Goal: Task Accomplishment & Management: Use online tool/utility

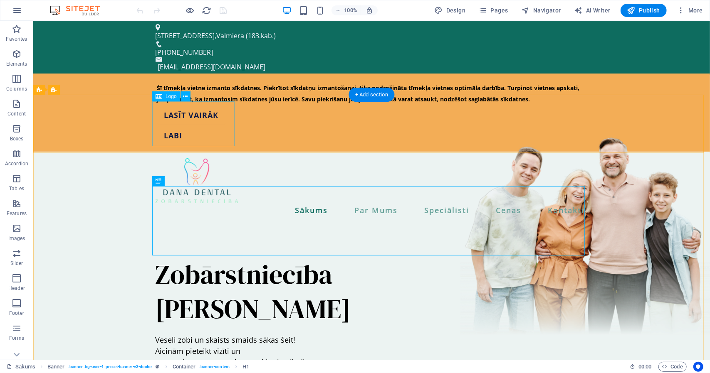
click at [191, 158] on div at bounding box center [371, 180] width 432 height 45
select select "px"
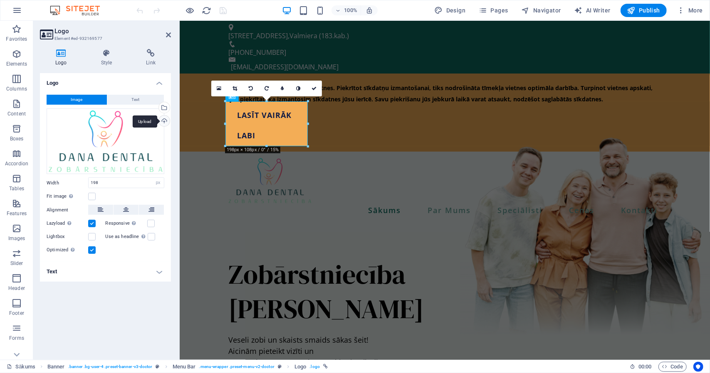
click at [165, 121] on div "Upload" at bounding box center [163, 122] width 12 height 12
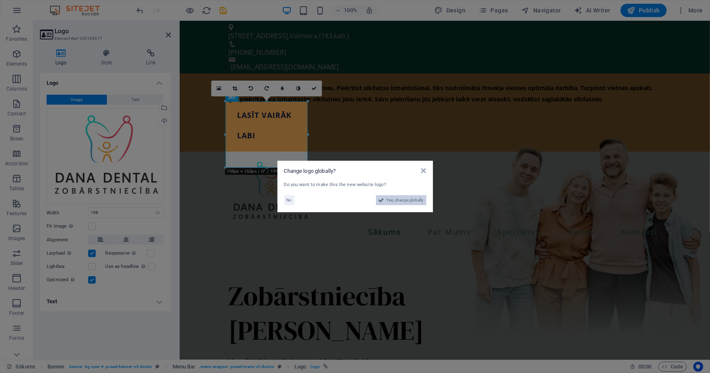
click at [394, 199] on span "Yes, change globally" at bounding box center [405, 200] width 37 height 10
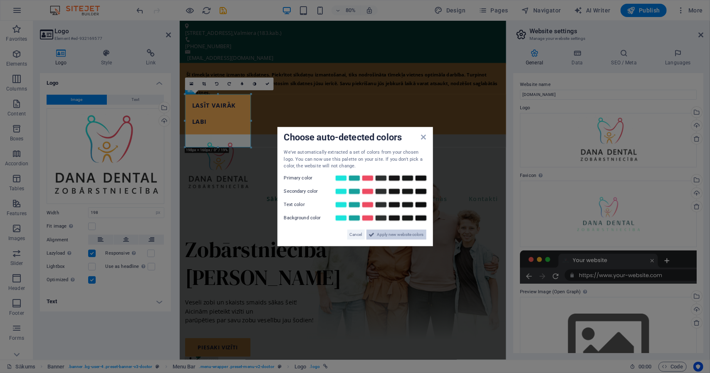
click at [394, 235] on span "Apply new website colors" at bounding box center [400, 234] width 47 height 10
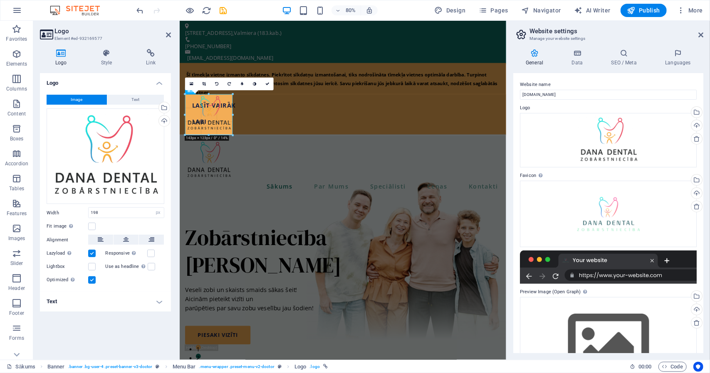
drag, startPoint x: 251, startPoint y: 147, endPoint x: 228, endPoint y: 109, distance: 44.2
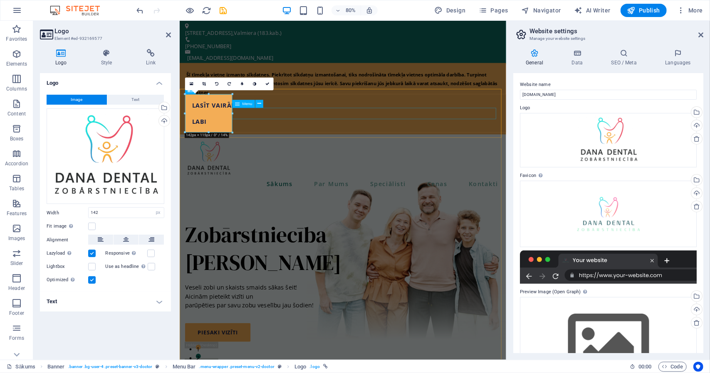
drag, startPoint x: 412, startPoint y: 136, endPoint x: 252, endPoint y: 136, distance: 160.0
drag, startPoint x: 68, startPoint y: 116, endPoint x: 233, endPoint y: 109, distance: 165.1
type input "139"
click at [458, 347] on div "Veseli zobi un skaists smaids sākas šeit! Aicinām pieteikt vizīti un parūpēties…" at bounding box center [383, 364] width 394 height 34
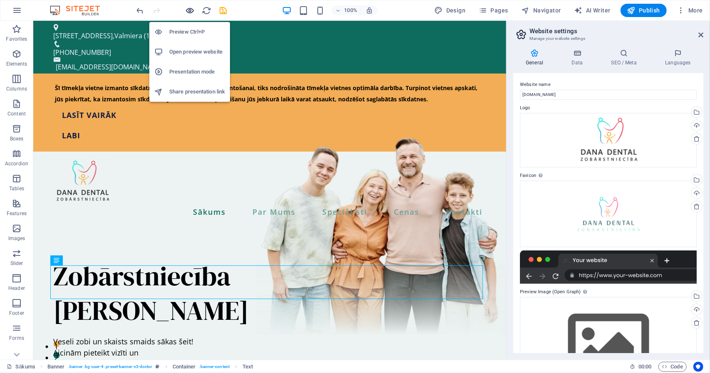
click at [185, 7] on icon "button" at bounding box center [190, 11] width 10 height 10
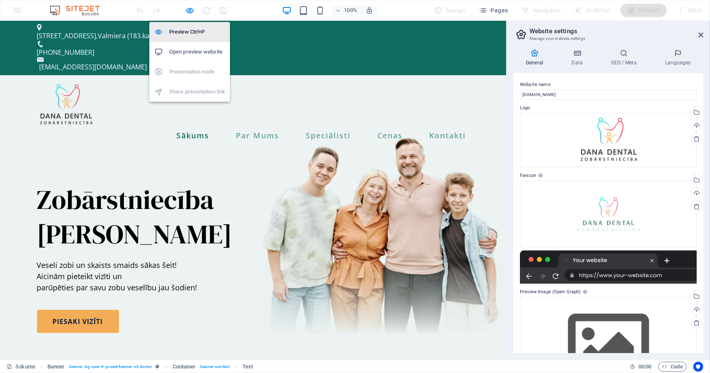
click at [187, 30] on h6 "Preview Ctrl+P" at bounding box center [197, 32] width 56 height 10
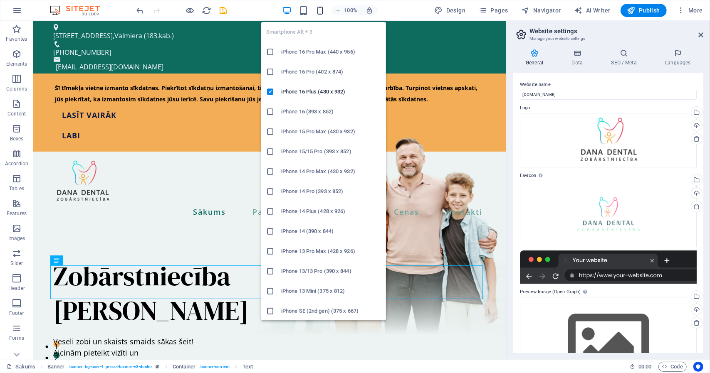
click at [320, 11] on icon "button" at bounding box center [320, 11] width 10 height 10
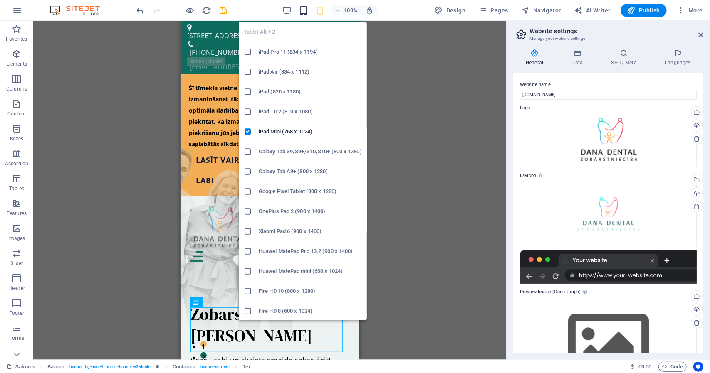
click at [302, 10] on icon "button" at bounding box center [303, 11] width 10 height 10
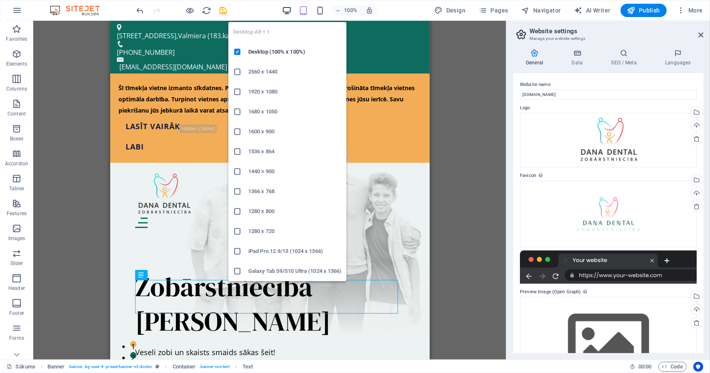
click at [288, 11] on icon "button" at bounding box center [287, 11] width 10 height 10
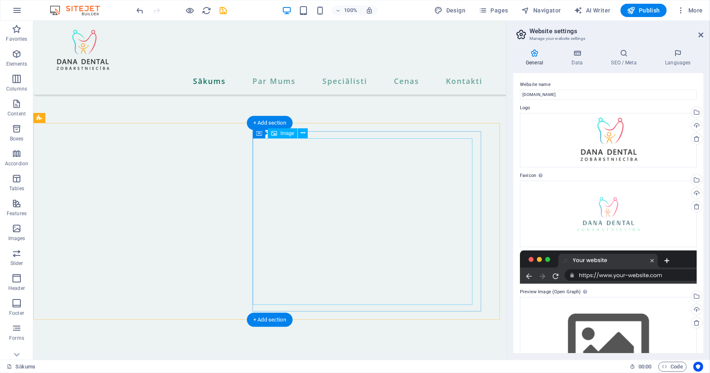
scroll to position [978, 0]
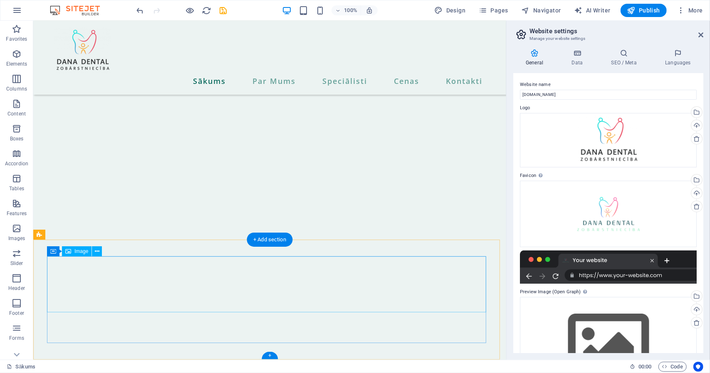
select select "px"
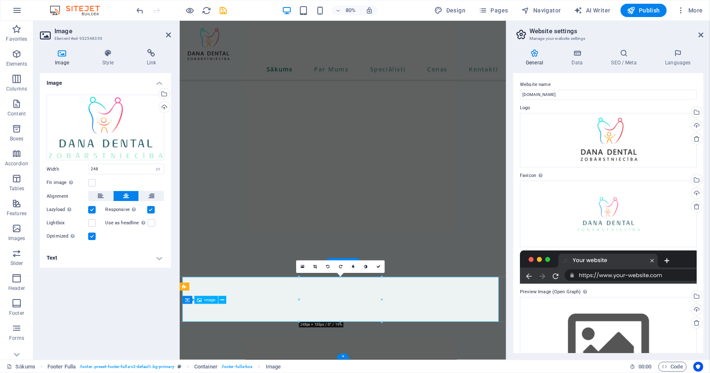
scroll to position [924, 0]
click at [165, 106] on div "Upload" at bounding box center [163, 108] width 12 height 12
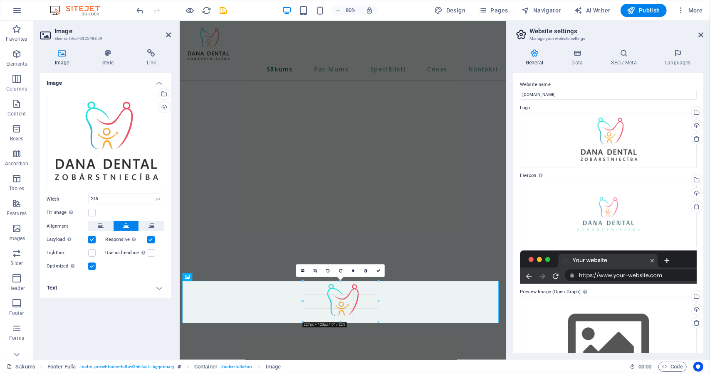
scroll to position [919, 0]
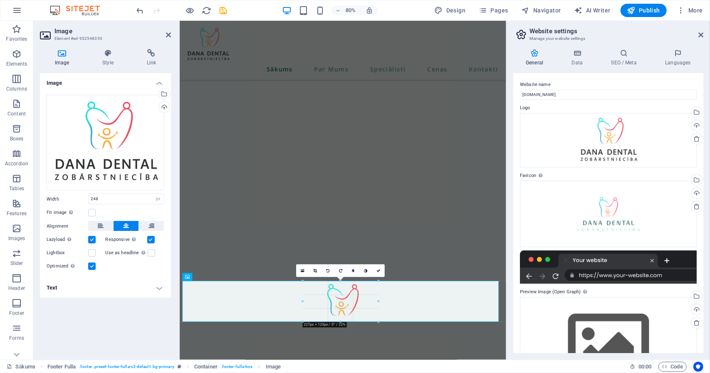
drag, startPoint x: 382, startPoint y: 257, endPoint x: 373, endPoint y: 279, distance: 24.0
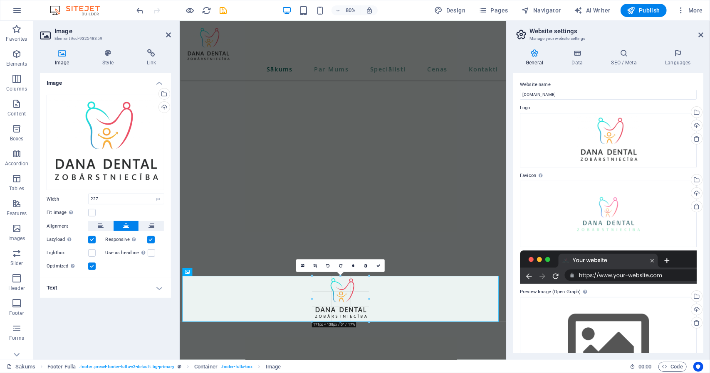
drag, startPoint x: 378, startPoint y: 323, endPoint x: 213, endPoint y: 353, distance: 167.8
type input "170"
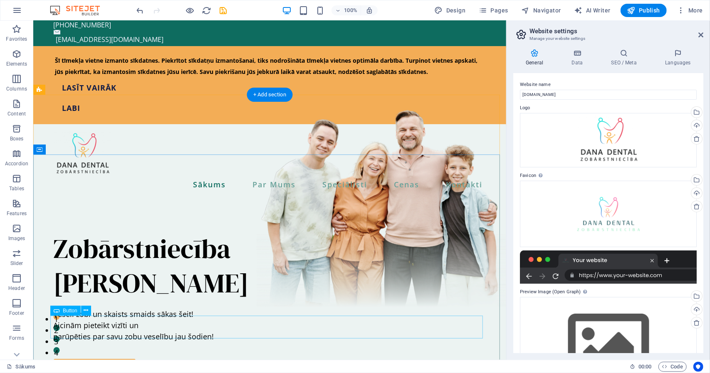
scroll to position [0, 0]
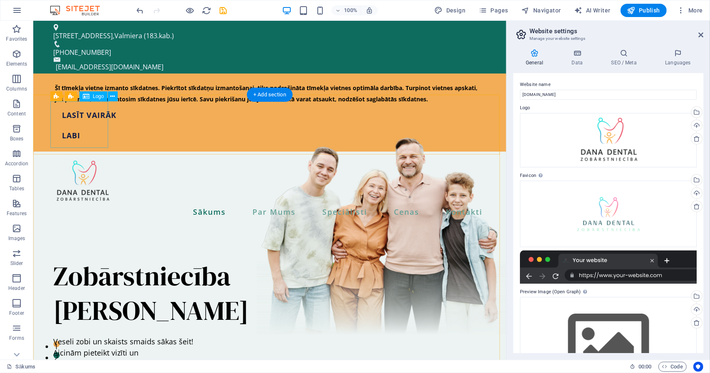
click at [92, 158] on div at bounding box center [269, 181] width 432 height 47
select select "px"
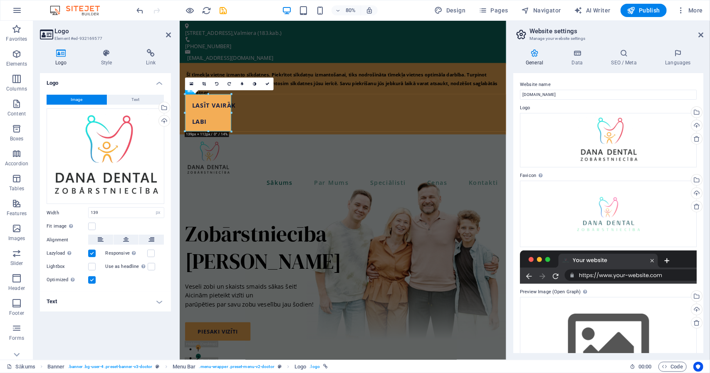
click at [106, 48] on div "Logo Style Link Logo Image Text Drag files here, click to choose files or selec…" at bounding box center [105, 201] width 144 height 318
click at [107, 60] on h4 "Style" at bounding box center [108, 57] width 45 height 17
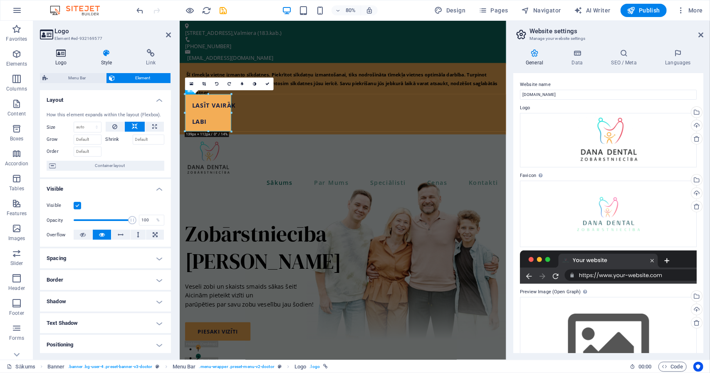
click at [68, 58] on h4 "Logo" at bounding box center [63, 57] width 46 height 17
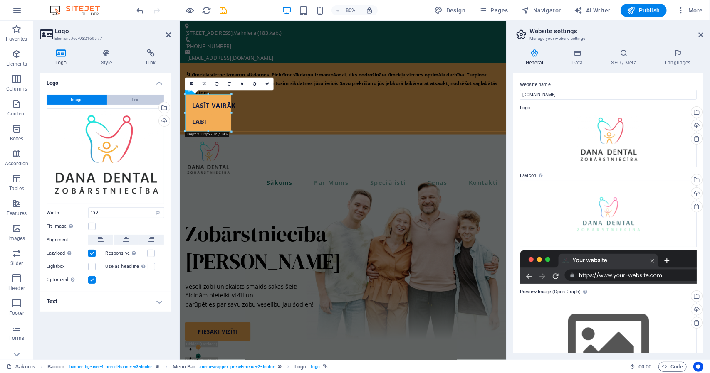
click at [123, 95] on button "Text" at bounding box center [135, 100] width 57 height 10
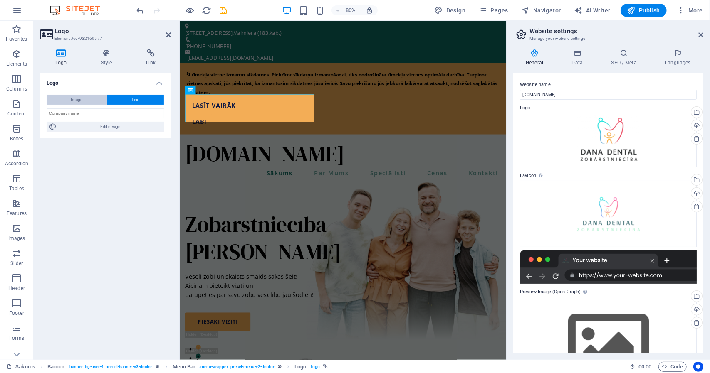
click at [83, 100] on button "Image" at bounding box center [77, 100] width 60 height 10
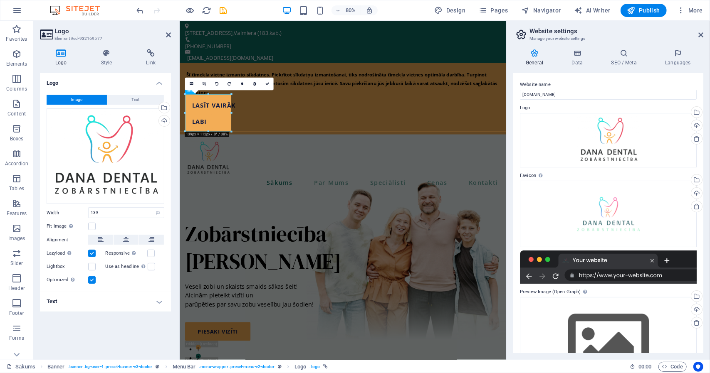
click at [161, 305] on h4 "Text" at bounding box center [105, 302] width 131 height 20
click at [91, 251] on label at bounding box center [91, 253] width 7 height 7
click at [0, 0] on input "Lazyload Loading images after the page loads improves page speed." at bounding box center [0, 0] width 0 height 0
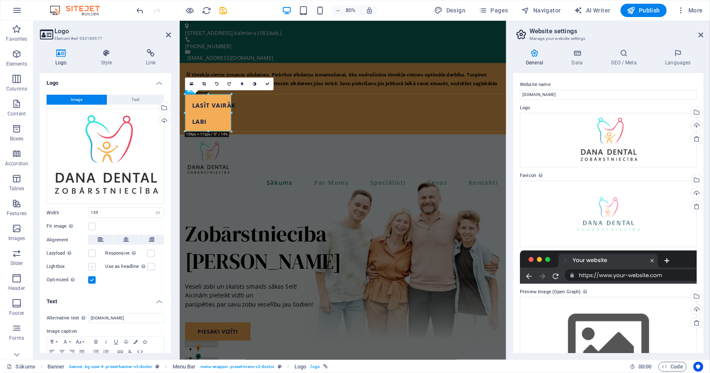
click at [92, 263] on label at bounding box center [91, 266] width 7 height 7
click at [0, 0] on input "Lightbox" at bounding box center [0, 0] width 0 height 0
click at [92, 263] on label at bounding box center [91, 266] width 7 height 7
click at [0, 0] on input "Lightbox" at bounding box center [0, 0] width 0 height 0
click at [151, 251] on label at bounding box center [150, 253] width 7 height 7
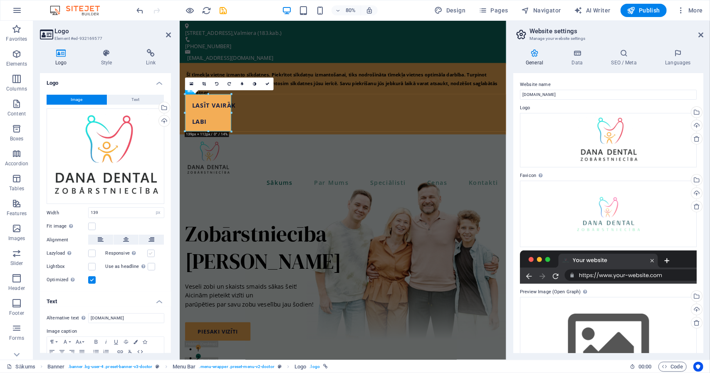
click at [0, 0] on input "Responsive Automatically load retina image and smartphone optimized sizes." at bounding box center [0, 0] width 0 height 0
click at [151, 251] on label at bounding box center [150, 253] width 7 height 7
click at [0, 0] on input "Responsive Automatically load retina image and smartphone optimized sizes." at bounding box center [0, 0] width 0 height 0
click at [151, 251] on label at bounding box center [150, 253] width 7 height 7
click at [0, 0] on input "Responsive Automatically load retina image and smartphone optimized sizes." at bounding box center [0, 0] width 0 height 0
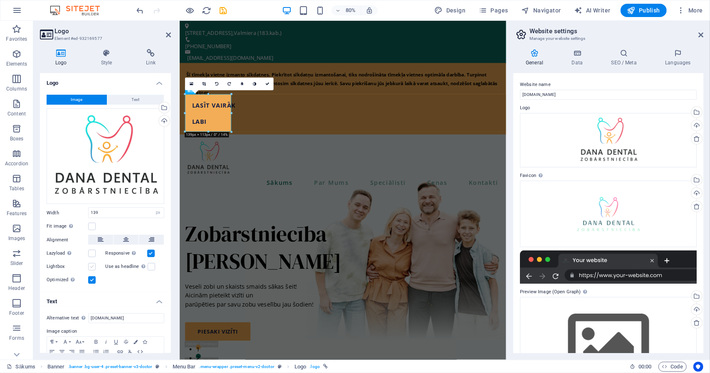
click at [94, 266] on label at bounding box center [91, 266] width 7 height 7
click at [0, 0] on input "Lightbox" at bounding box center [0, 0] width 0 height 0
click at [94, 266] on label at bounding box center [91, 266] width 7 height 7
click at [0, 0] on input "Lightbox" at bounding box center [0, 0] width 0 height 0
click at [435, 347] on div "Veseli zobi un skaists smaids sākas šeit! Aicinām pieteikt vizīti un parūpēties…" at bounding box center [383, 364] width 394 height 34
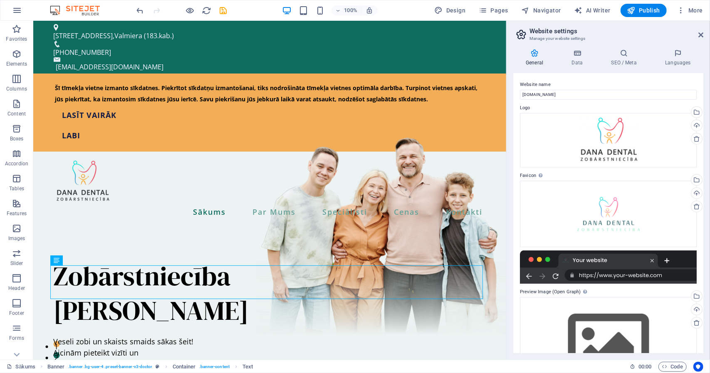
click at [195, 11] on div at bounding box center [181, 10] width 93 height 13
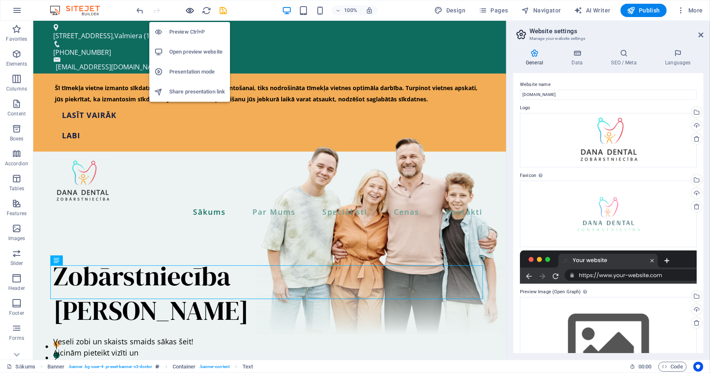
click at [189, 9] on icon "button" at bounding box center [190, 11] width 10 height 10
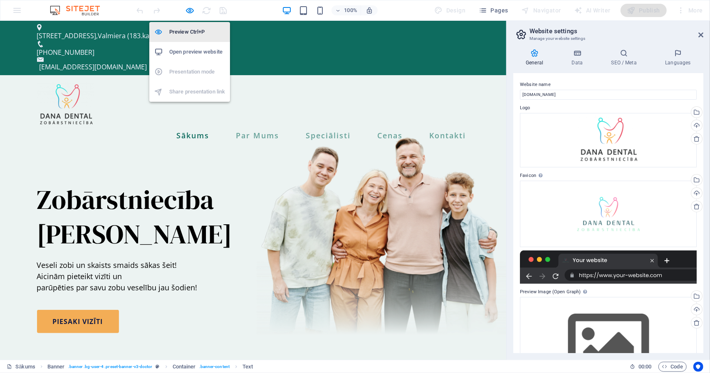
click at [186, 32] on h6 "Preview Ctrl+P" at bounding box center [197, 32] width 56 height 10
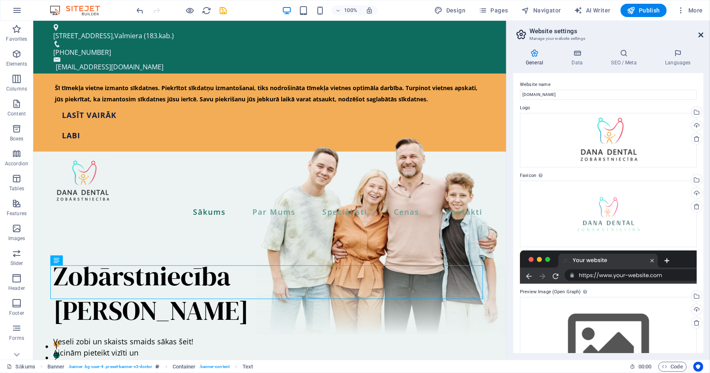
click at [702, 34] on icon at bounding box center [700, 35] width 5 height 7
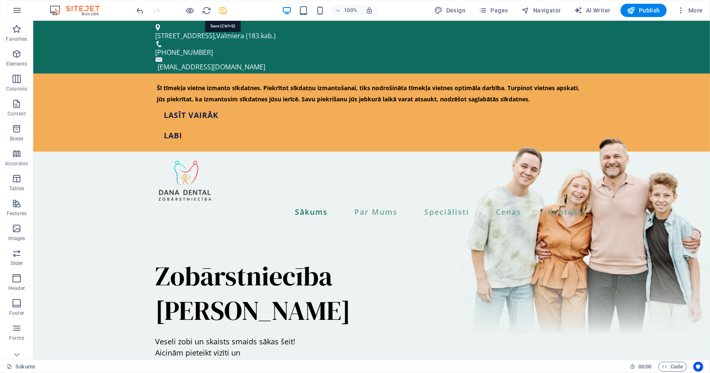
click at [227, 11] on icon "save" at bounding box center [224, 11] width 10 height 10
click at [496, 10] on span "Pages" at bounding box center [492, 10] width 29 height 8
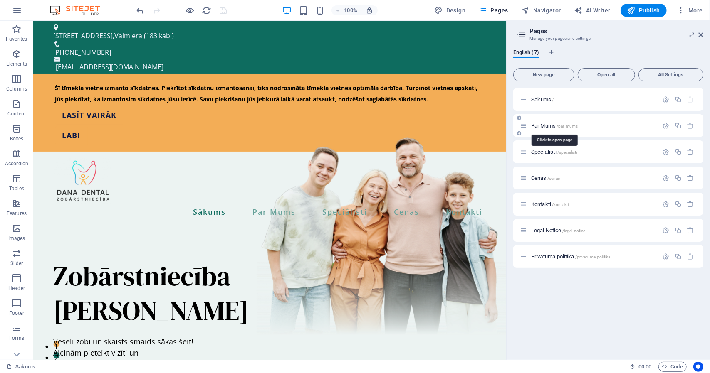
click at [544, 126] on span "Par Mums /par-mums" at bounding box center [554, 126] width 47 height 6
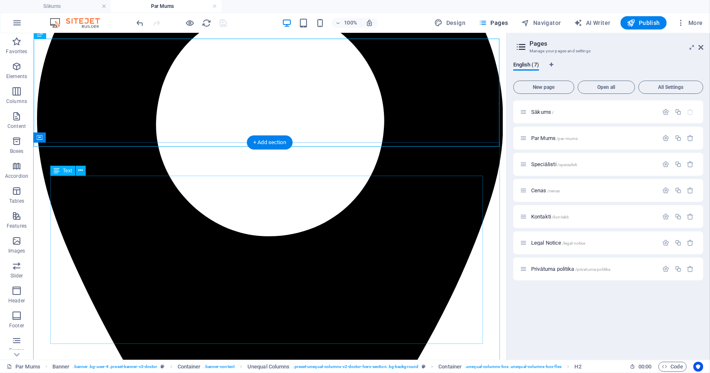
scroll to position [131, 0]
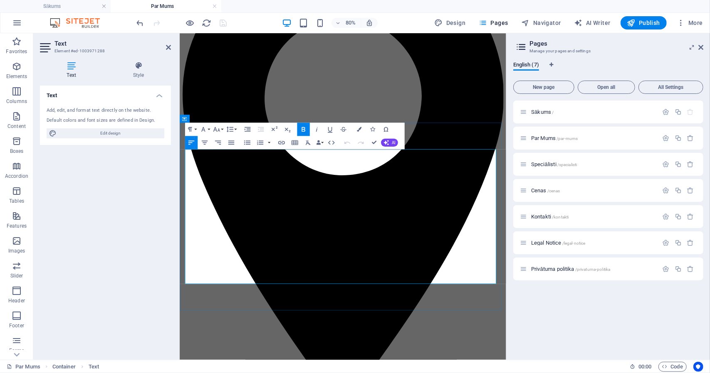
drag, startPoint x: 251, startPoint y: 207, endPoint x: 200, endPoint y: 206, distance: 51.2
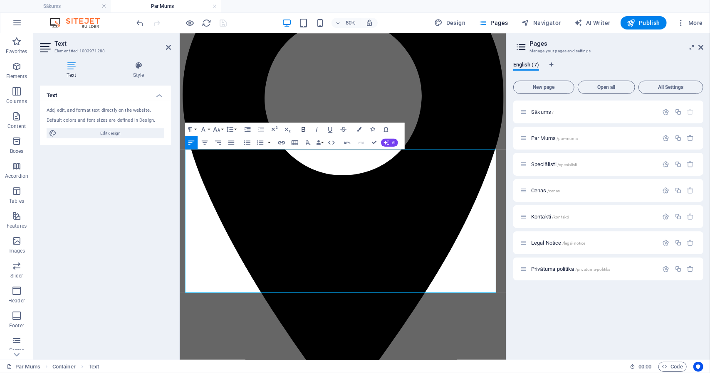
click at [304, 129] on icon "button" at bounding box center [303, 129] width 4 height 5
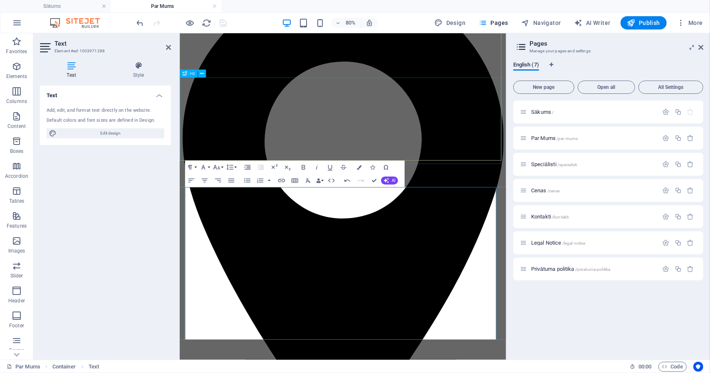
scroll to position [86, 0]
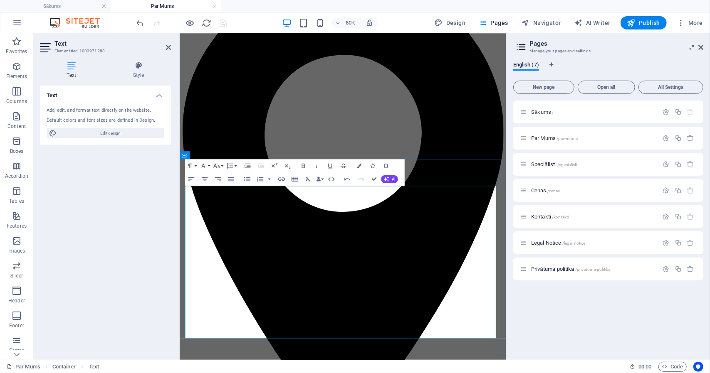
drag, startPoint x: 259, startPoint y: 277, endPoint x: 185, endPoint y: 281, distance: 73.7
click at [304, 169] on icon "button" at bounding box center [303, 166] width 8 height 8
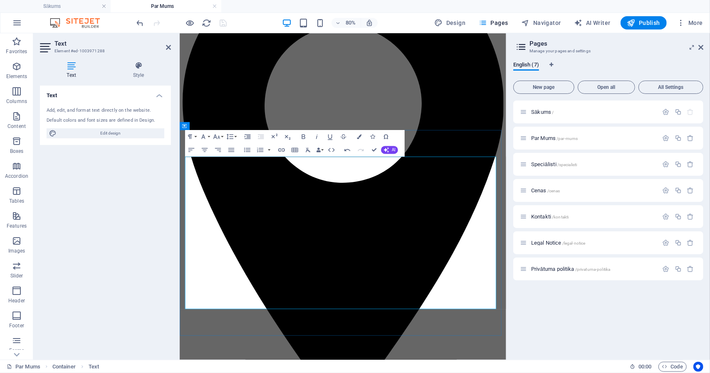
scroll to position [122, 0]
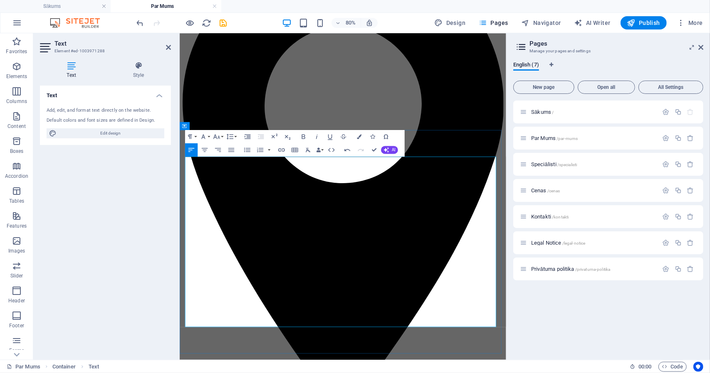
drag, startPoint x: 286, startPoint y: 272, endPoint x: 184, endPoint y: 274, distance: 102.3
click at [300, 136] on icon "button" at bounding box center [303, 137] width 8 height 8
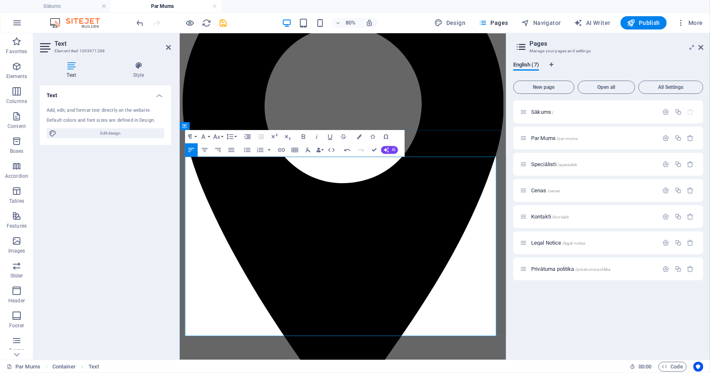
drag, startPoint x: 268, startPoint y: 304, endPoint x: 197, endPoint y: 310, distance: 71.7
click at [300, 138] on icon "button" at bounding box center [303, 137] width 8 height 8
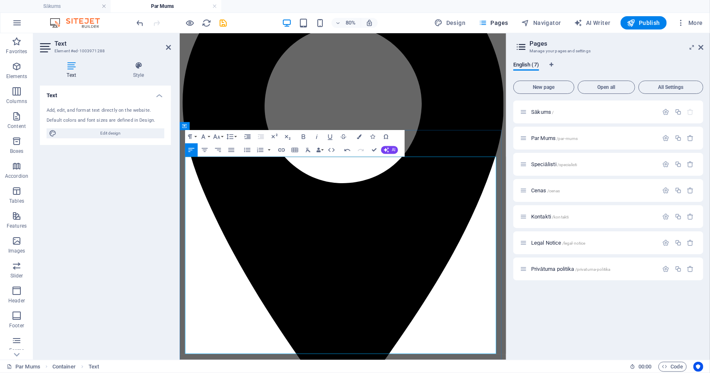
drag, startPoint x: 319, startPoint y: 342, endPoint x: 198, endPoint y: 343, distance: 121.0
click at [302, 137] on icon "button" at bounding box center [303, 136] width 4 height 5
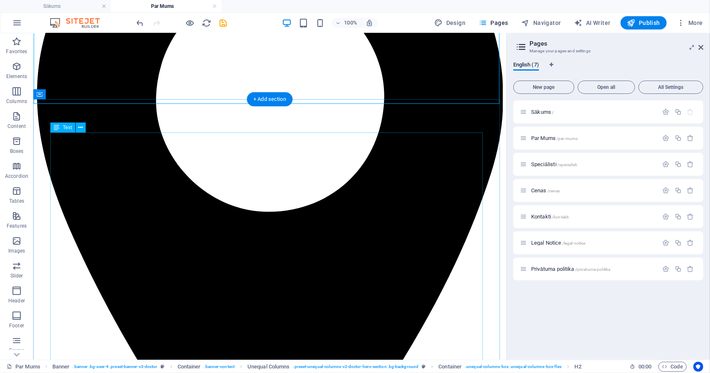
scroll to position [177, 0]
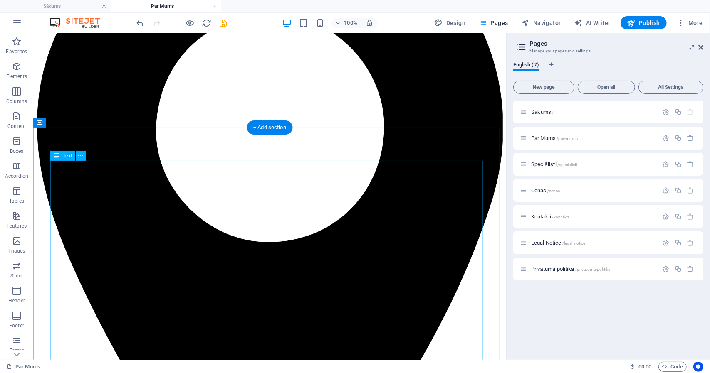
scroll to position [148, 0]
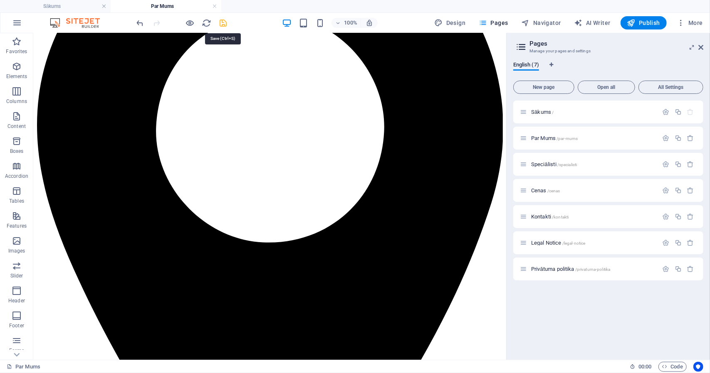
click at [220, 20] on icon "save" at bounding box center [224, 23] width 10 height 10
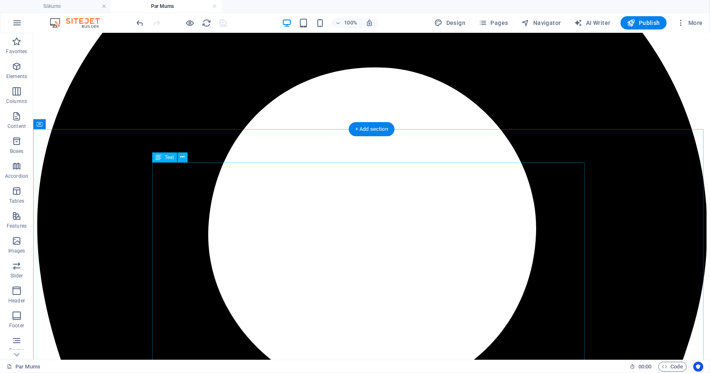
scroll to position [147, 0]
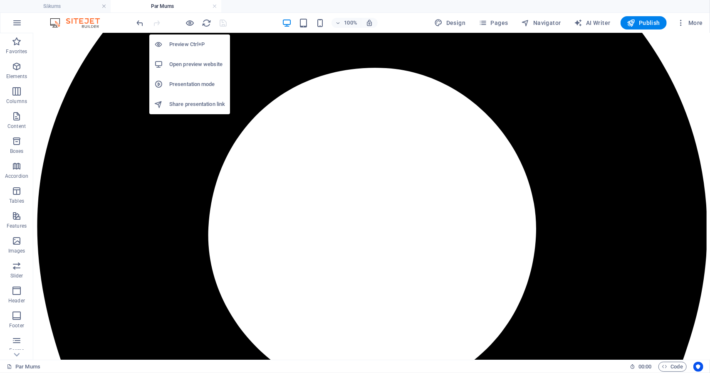
click at [190, 41] on h6 "Preview Ctrl+P" at bounding box center [197, 44] width 56 height 10
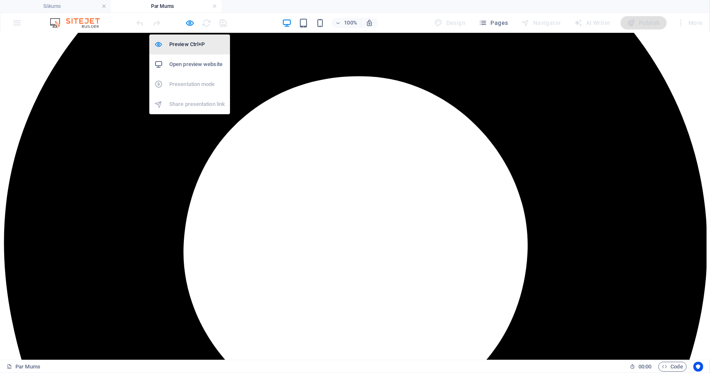
scroll to position [146, 0]
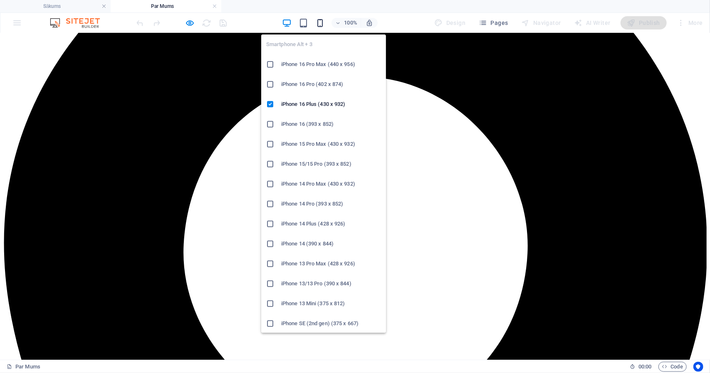
click at [322, 22] on icon "button" at bounding box center [320, 23] width 10 height 10
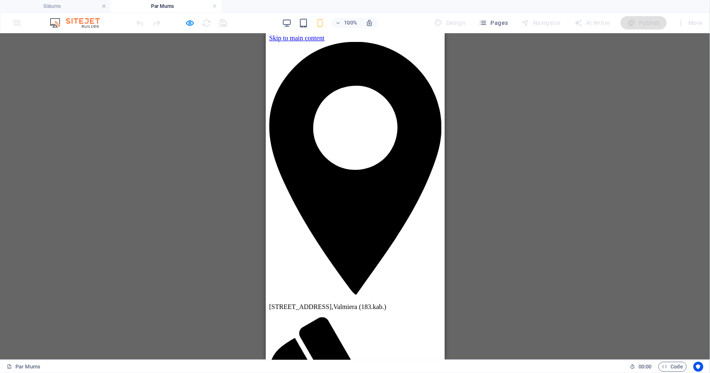
scroll to position [0, 0]
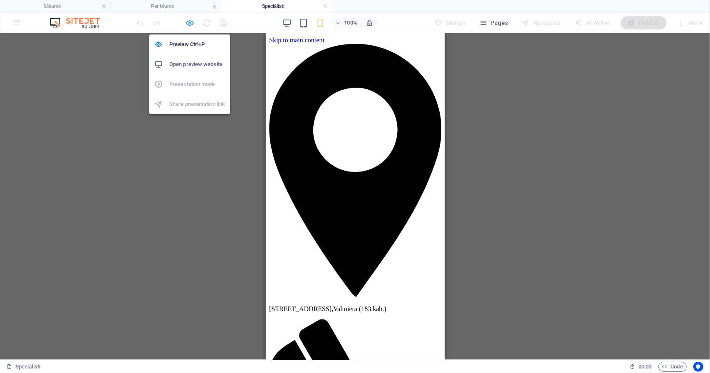
click at [189, 24] on icon "button" at bounding box center [190, 23] width 10 height 10
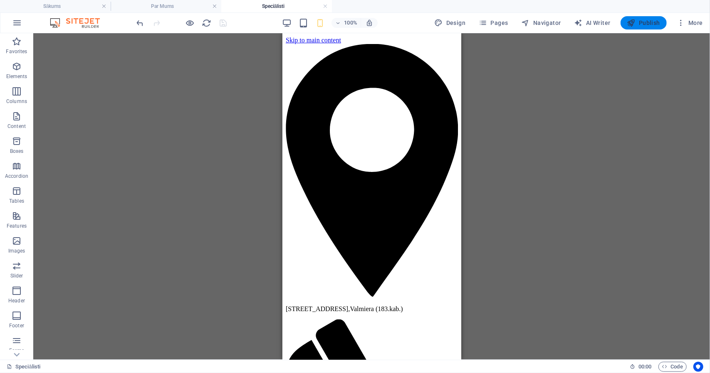
click at [634, 20] on icon "button" at bounding box center [631, 23] width 8 height 8
